Goal: Check status: Check status

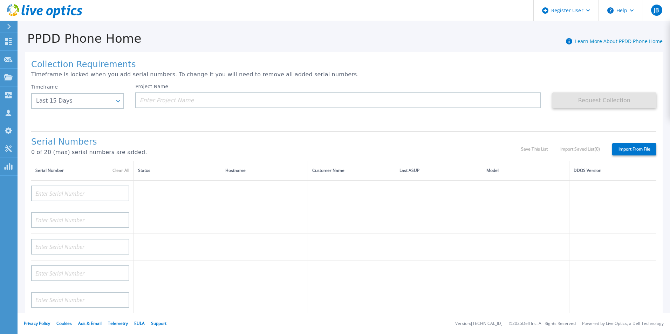
click at [145, 127] on div "Collection Requirements Timeframe is locked when you add serial numbers. To cha…" at bounding box center [344, 250] width 638 height 397
click at [67, 192] on input at bounding box center [80, 194] width 98 height 16
paste input "CKM00203101746"
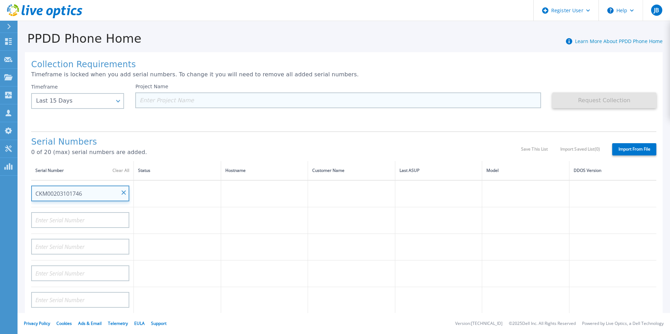
type input "CKM00203101746"
click at [156, 100] on input at bounding box center [338, 101] width 406 height 16
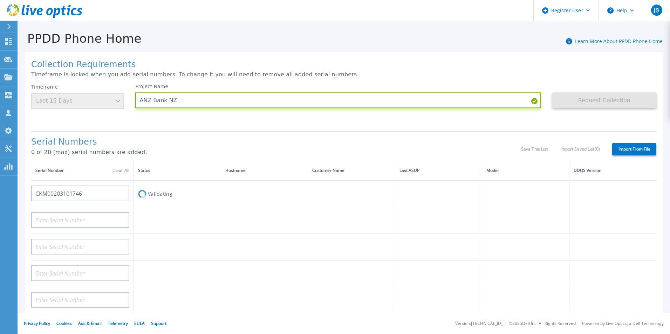
type input "ANZ Bank NZ"
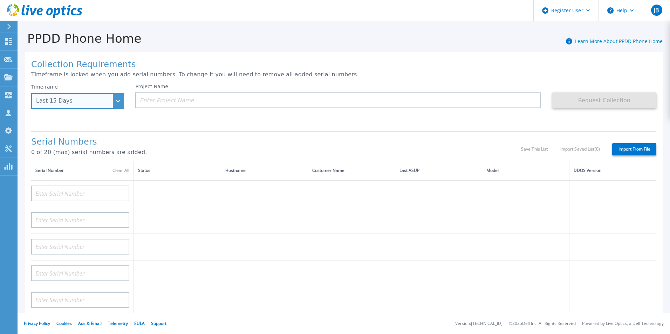
click at [106, 100] on div "Last 15 Days" at bounding box center [73, 101] width 75 height 6
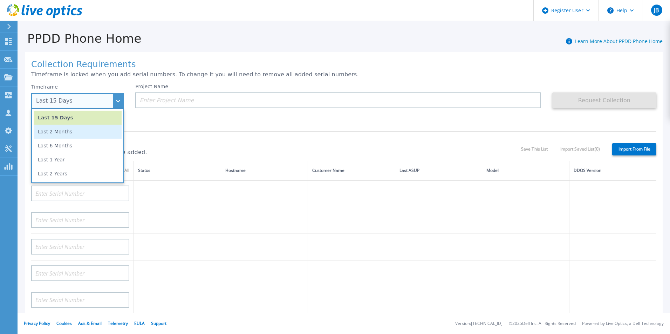
click at [100, 129] on li "Last 2 Months" at bounding box center [78, 132] width 88 height 14
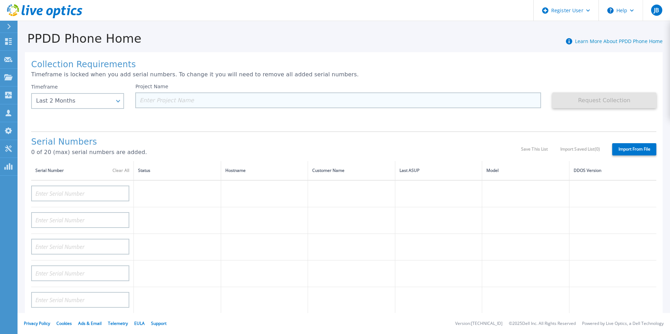
click at [174, 103] on input at bounding box center [338, 101] width 406 height 16
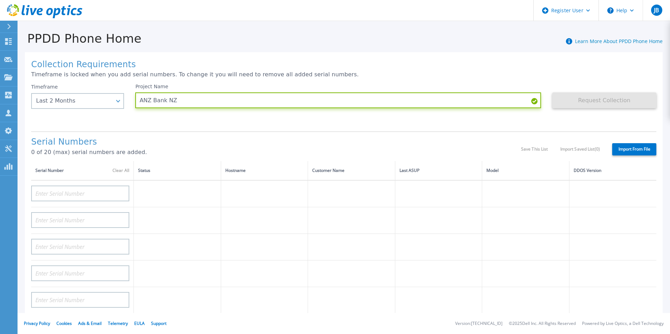
type input "ANZ Bank NZ"
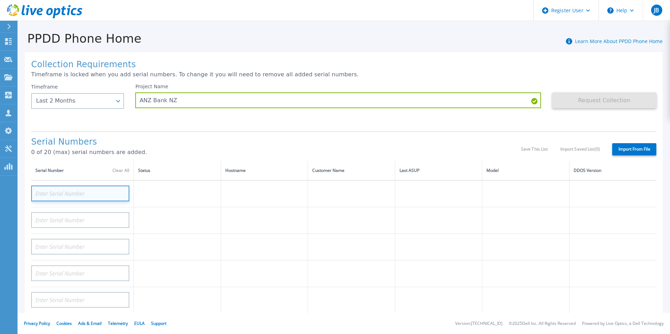
click at [110, 188] on input at bounding box center [80, 194] width 98 height 16
paste input "CKM00203101746"
type input "CKM00203101746"
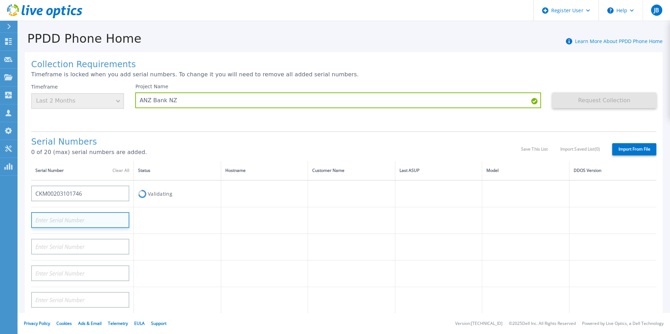
click at [106, 221] on input at bounding box center [80, 220] width 98 height 16
paste input "CKM00203101747"
type input "CKM00203101747"
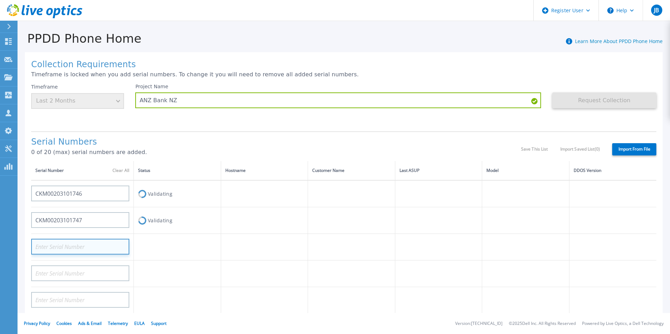
click at [85, 248] on input at bounding box center [80, 247] width 98 height 16
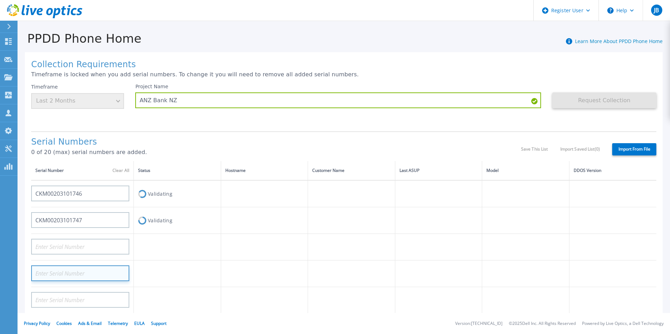
click at [82, 274] on input at bounding box center [80, 274] width 98 height 16
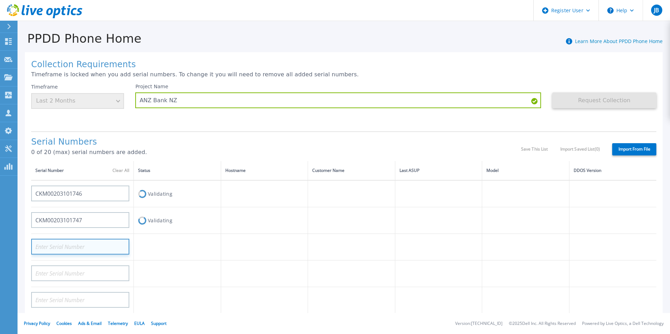
click at [82, 250] on input at bounding box center [80, 247] width 98 height 16
paste input "DE404212184454"
type input "DE404212184454"
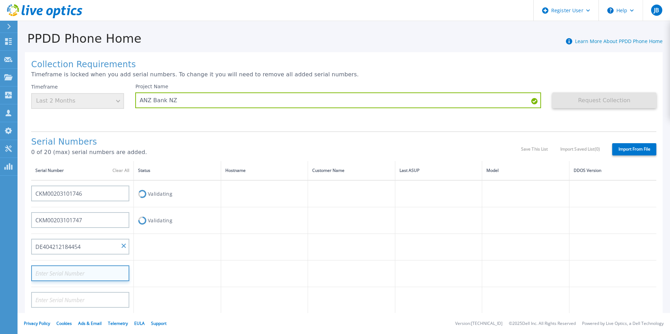
click at [85, 271] on input at bounding box center [80, 274] width 98 height 16
paste input "DE414233519311"
type input "DE414233519311"
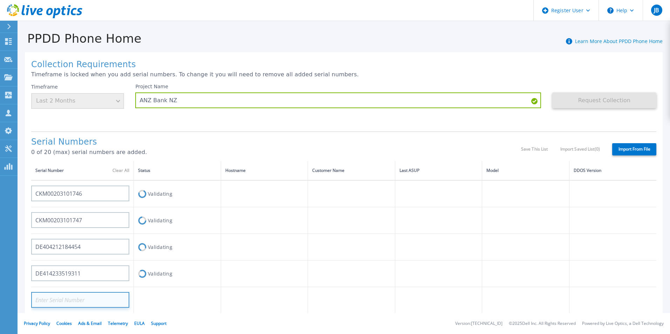
click at [88, 295] on input at bounding box center [80, 300] width 98 height 16
paste input "DE414233519312"
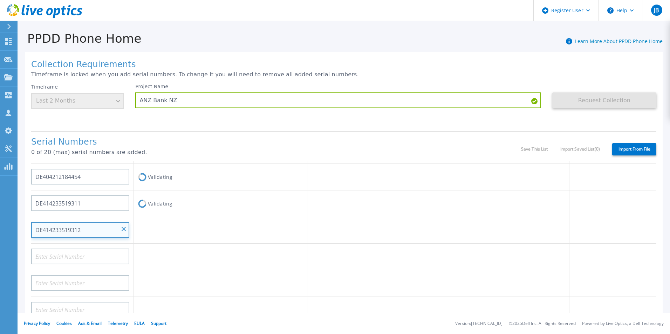
scroll to position [35, 0]
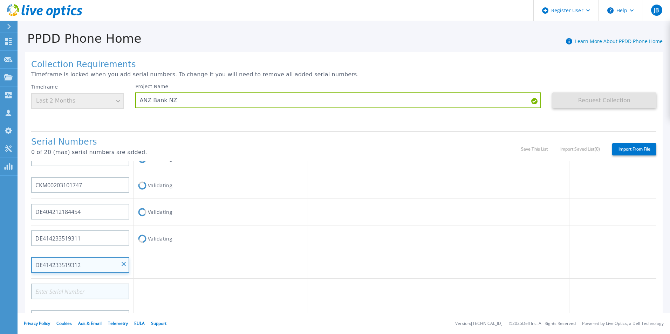
type input "DE414233519312"
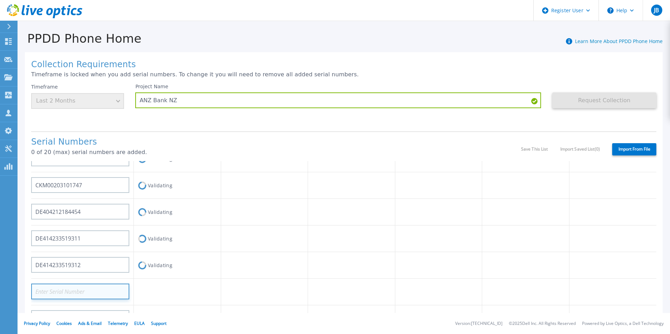
click at [115, 291] on input at bounding box center [80, 292] width 98 height 16
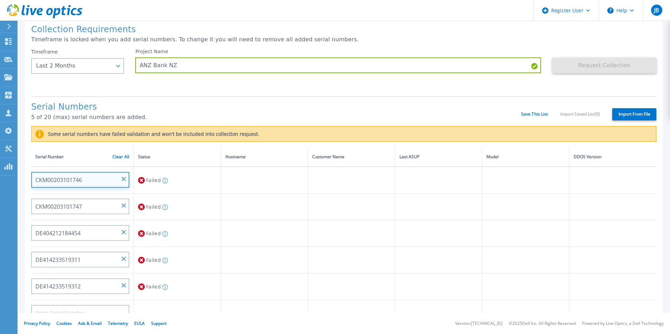
drag, startPoint x: 95, startPoint y: 181, endPoint x: 33, endPoint y: 180, distance: 61.4
click at [33, 180] on input "CKM00203101746" at bounding box center [80, 180] width 98 height 16
